Goal: Find specific page/section: Find specific page/section

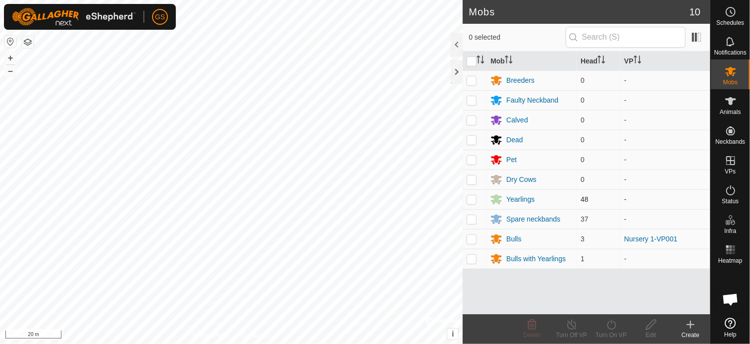
click at [469, 201] on p-checkbox at bounding box center [472, 199] width 10 height 8
checkbox input "true"
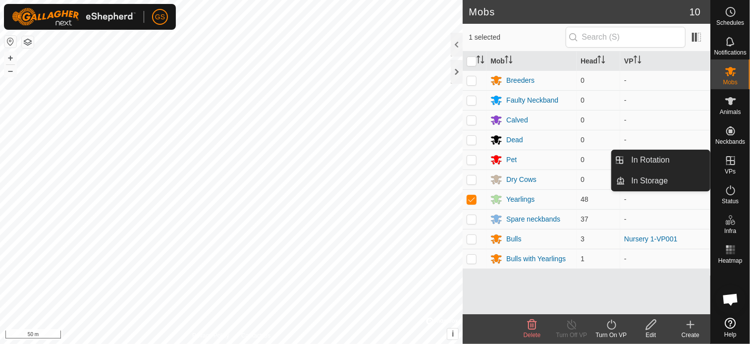
click at [733, 169] on span "VPs" at bounding box center [730, 171] width 11 height 6
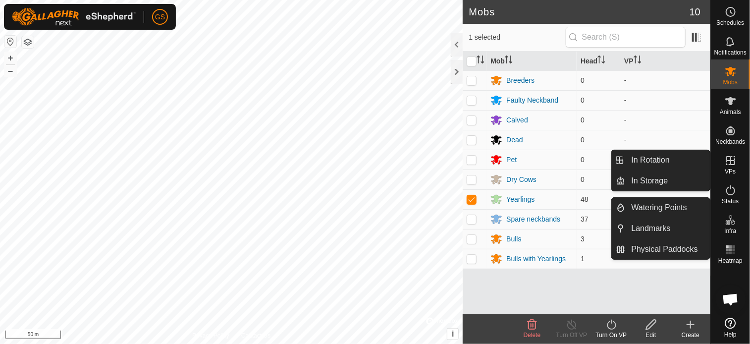
click at [732, 164] on icon at bounding box center [730, 160] width 9 height 9
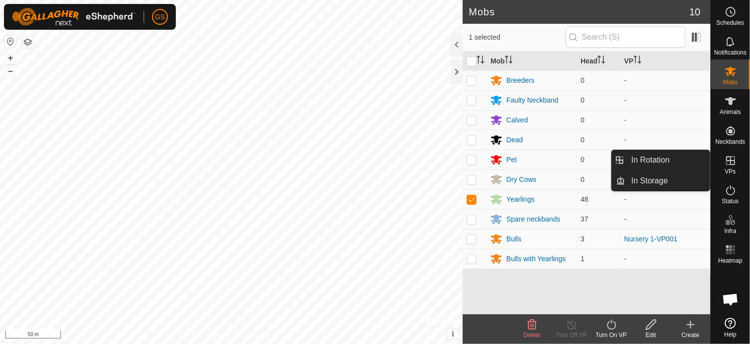
click at [685, 161] on link "In Rotation" at bounding box center [667, 160] width 85 height 20
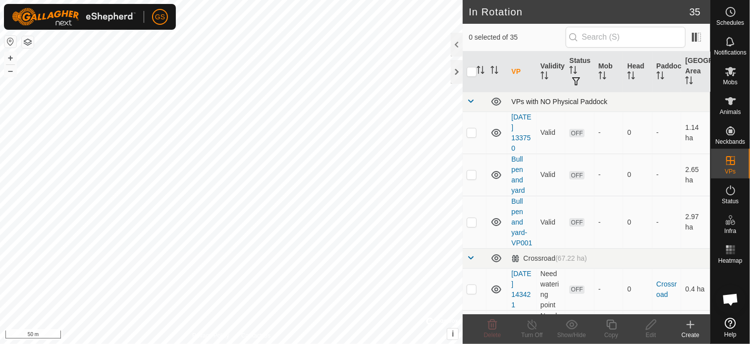
click at [471, 100] on span at bounding box center [471, 101] width 8 height 8
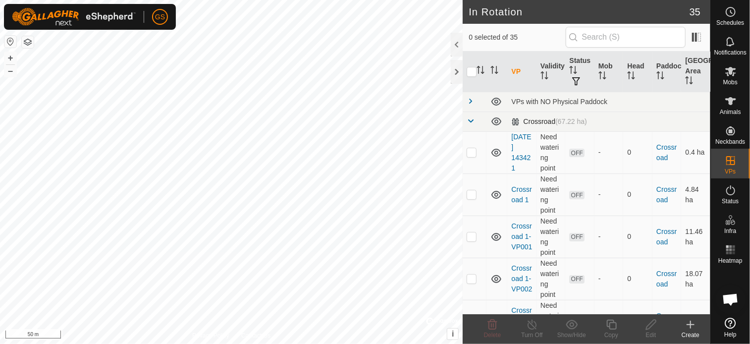
click at [468, 117] on span at bounding box center [471, 121] width 8 height 8
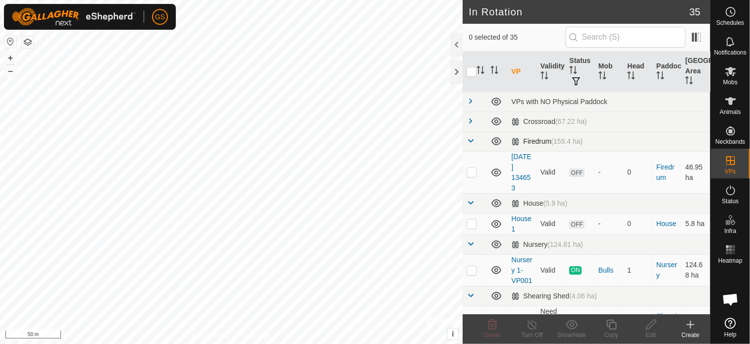
click at [470, 142] on span at bounding box center [471, 141] width 8 height 8
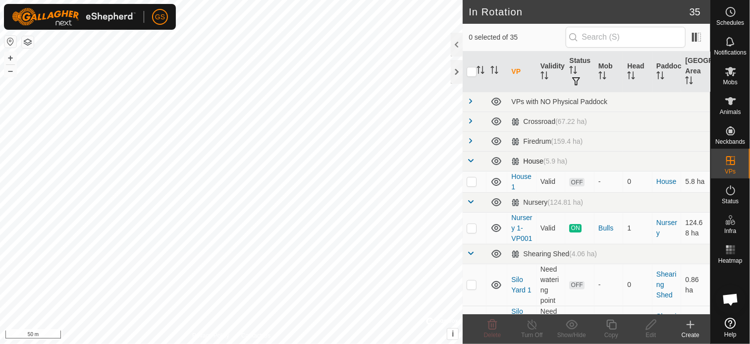
click at [473, 162] on span at bounding box center [471, 160] width 8 height 8
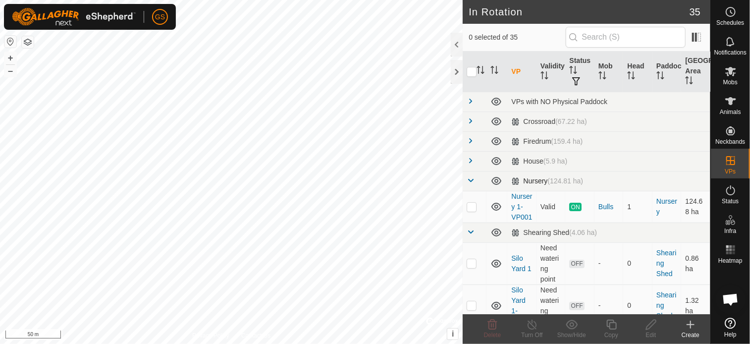
click at [472, 182] on span at bounding box center [471, 180] width 8 height 8
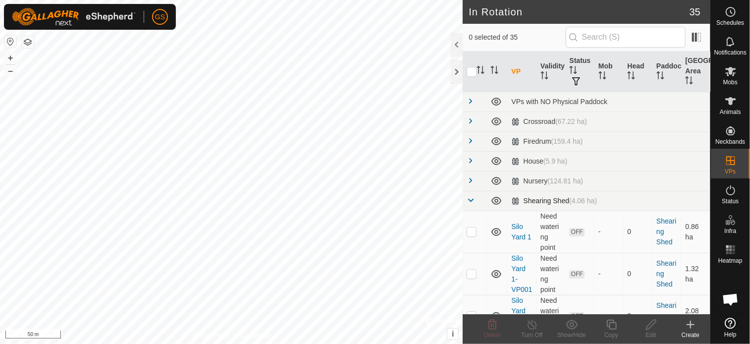
click at [468, 199] on span at bounding box center [471, 200] width 8 height 8
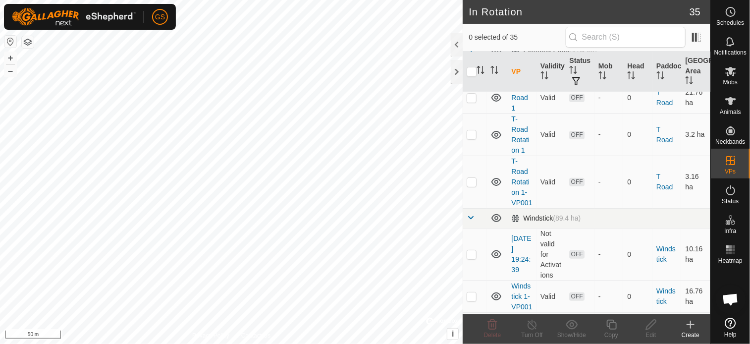
click at [473, 221] on span at bounding box center [471, 217] width 8 height 8
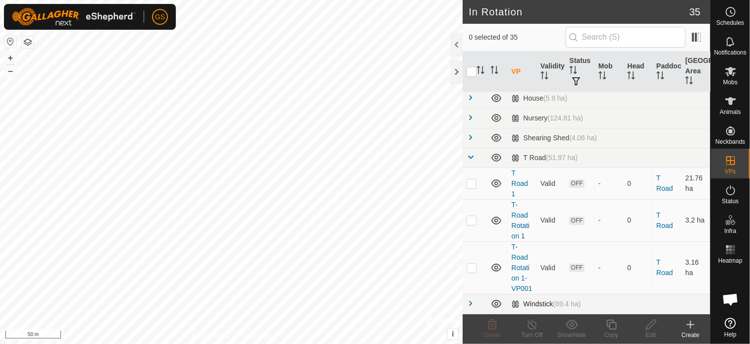
scroll to position [72, 0]
click at [473, 153] on span at bounding box center [471, 157] width 8 height 8
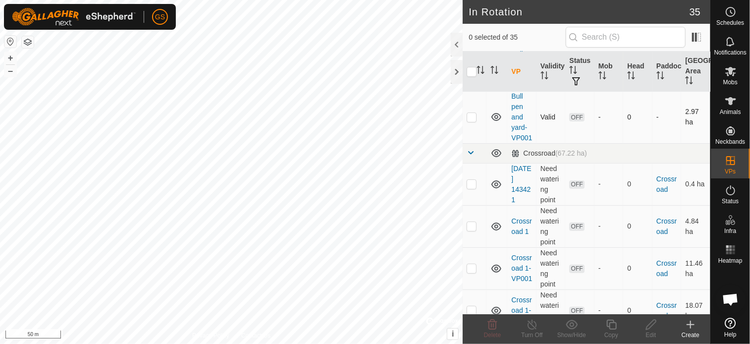
scroll to position [50, 0]
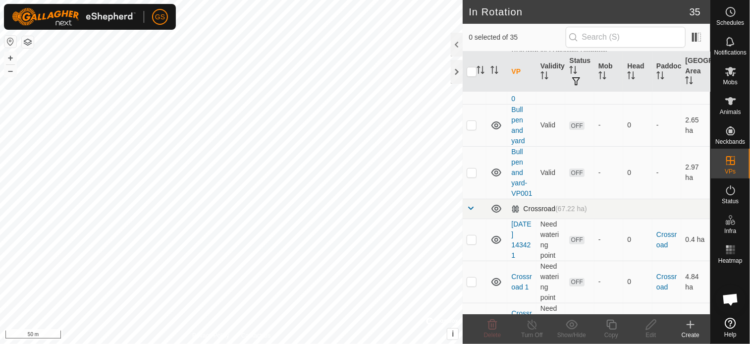
click at [470, 212] on span at bounding box center [471, 208] width 8 height 8
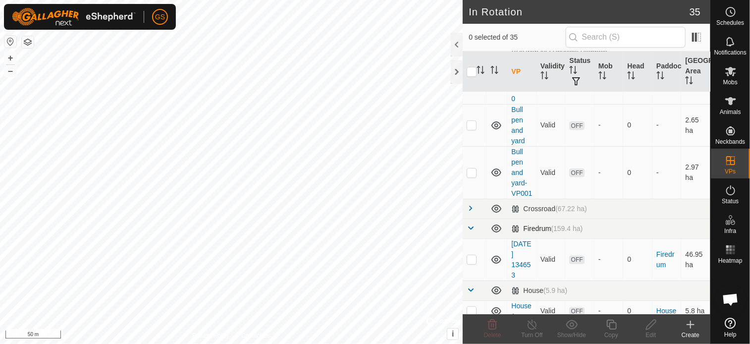
click at [470, 232] on span at bounding box center [471, 228] width 8 height 8
click at [470, 252] on span at bounding box center [471, 248] width 8 height 8
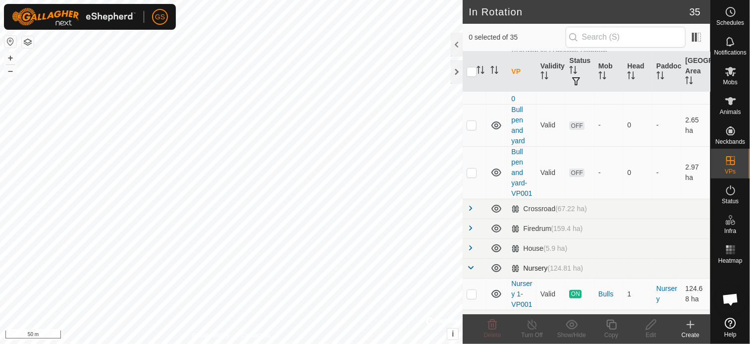
click at [471, 271] on span at bounding box center [471, 267] width 8 height 8
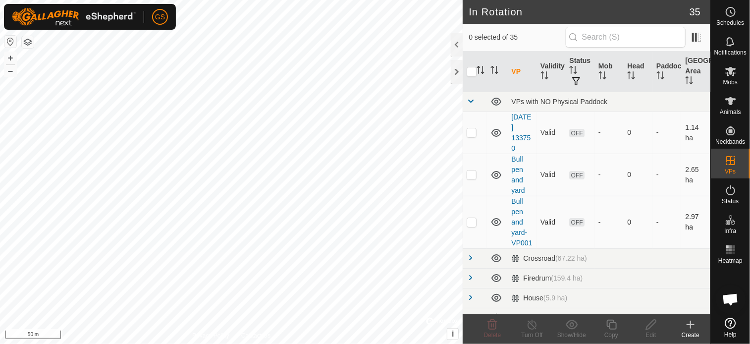
scroll to position [198, 0]
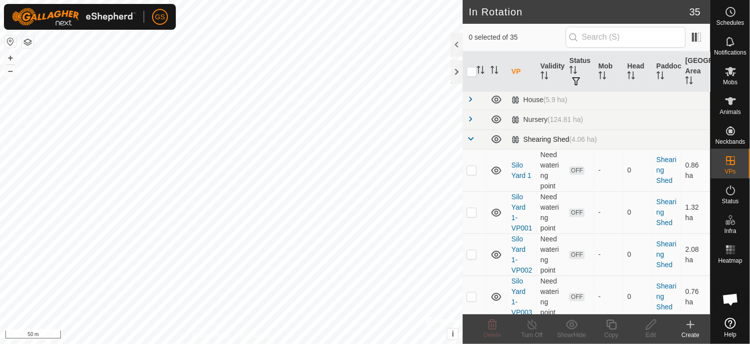
click at [473, 143] on span at bounding box center [471, 139] width 8 height 8
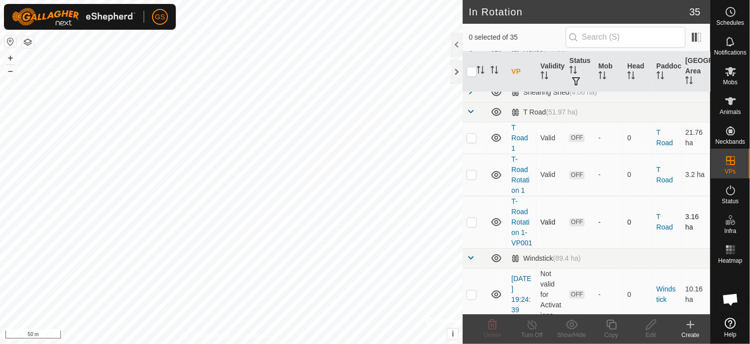
scroll to position [248, 0]
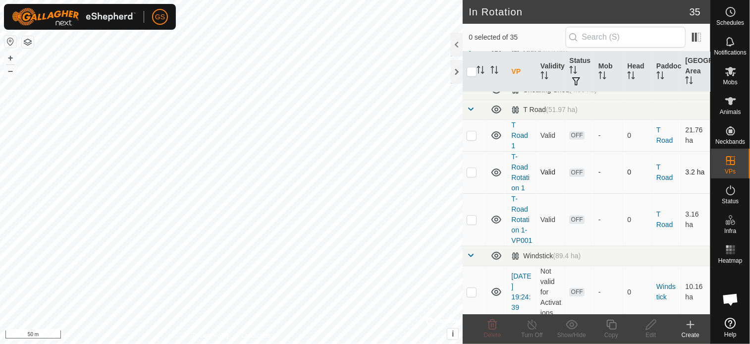
click at [471, 176] on p-checkbox at bounding box center [472, 172] width 10 height 8
checkbox input "true"
click at [516, 188] on link "T-Road Rotation 1" at bounding box center [520, 172] width 18 height 39
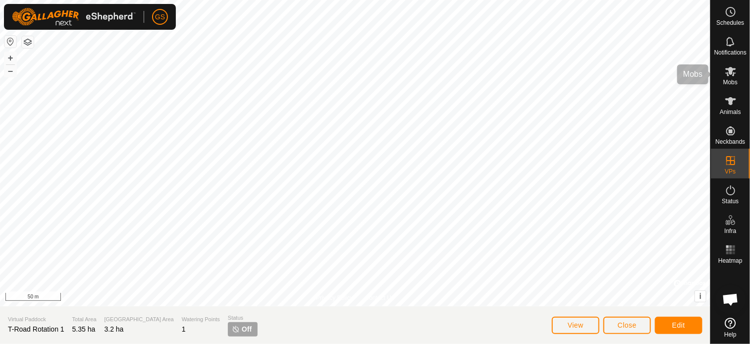
click at [728, 84] on span "Mobs" at bounding box center [730, 82] width 14 height 6
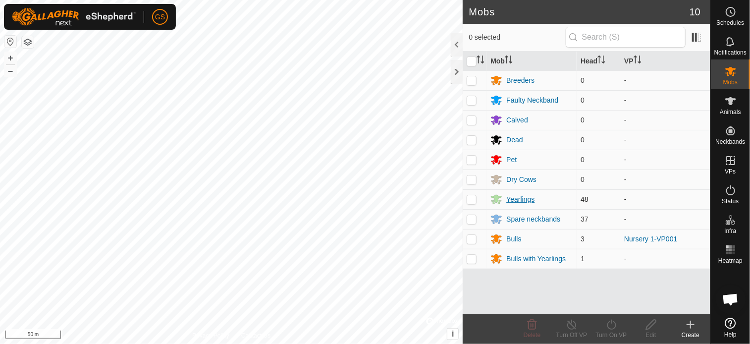
click at [515, 198] on div "Yearlings" at bounding box center [520, 199] width 28 height 10
